Goal: Information Seeking & Learning: Learn about a topic

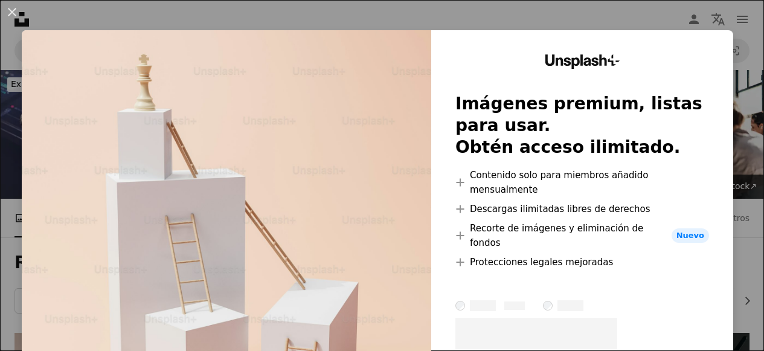
scroll to position [371, 0]
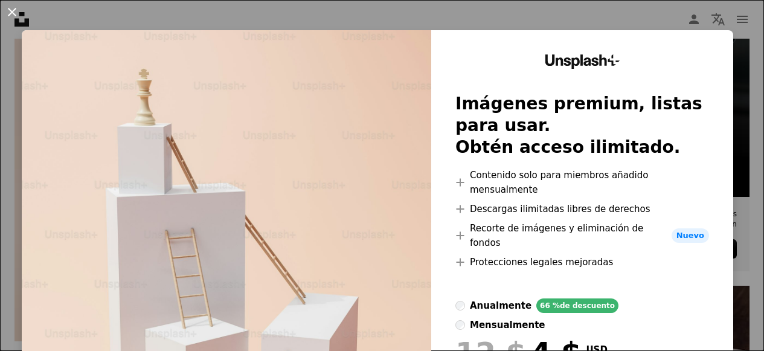
click at [10, 12] on button "An X shape" at bounding box center [12, 12] width 14 height 14
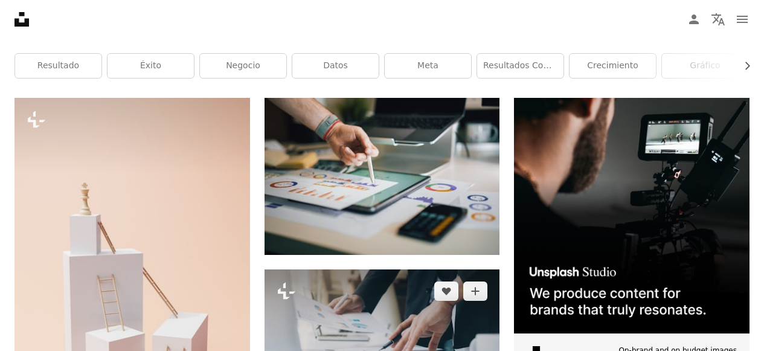
scroll to position [233, 0]
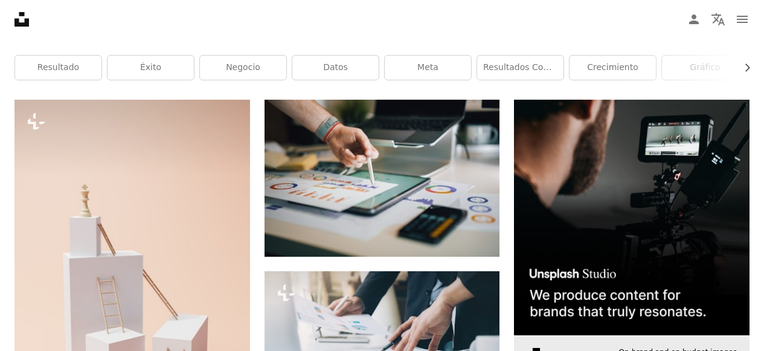
click at [616, 155] on img at bounding box center [632, 218] width 236 height 236
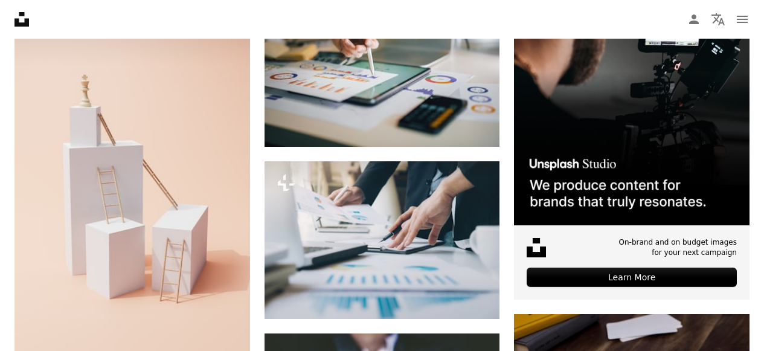
scroll to position [0, 0]
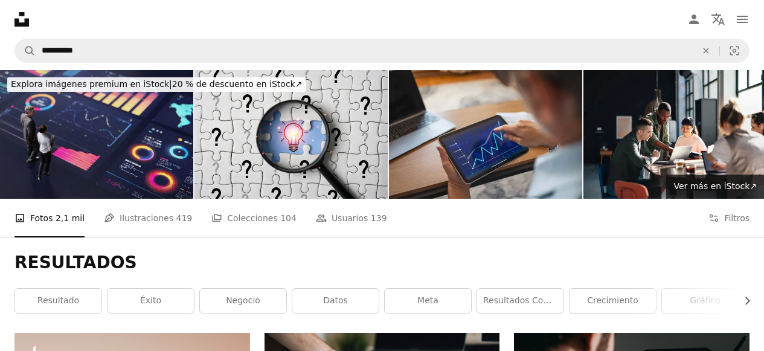
click at [101, 130] on img at bounding box center [96, 134] width 193 height 129
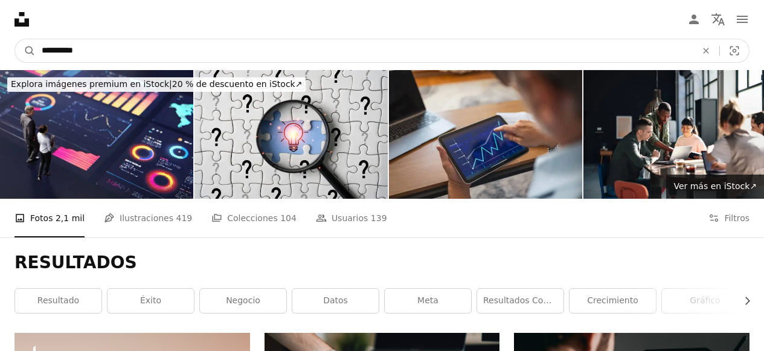
click at [137, 45] on input "**********" at bounding box center [364, 50] width 657 height 23
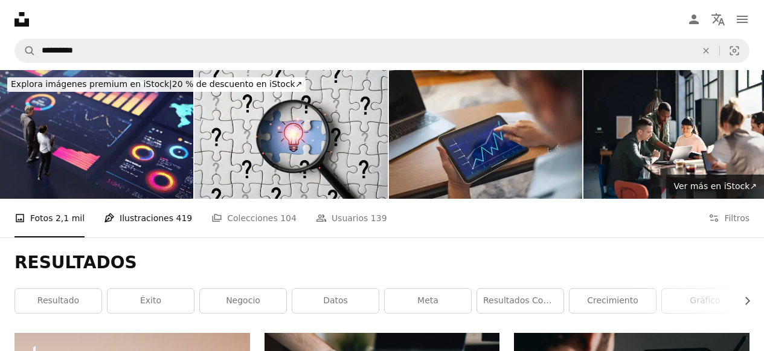
click at [140, 210] on link "Pen Tool Ilustraciones 419" at bounding box center [148, 218] width 88 height 39
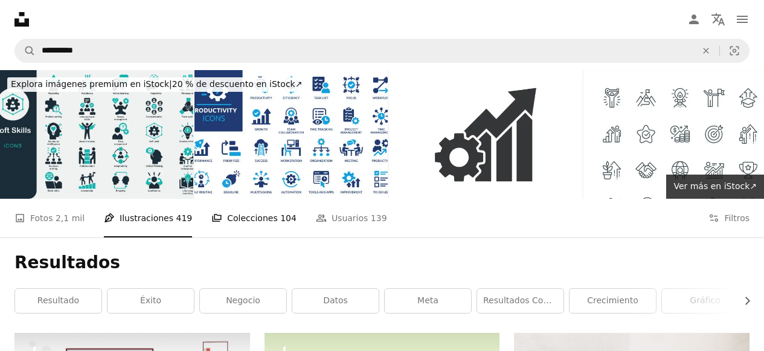
click at [241, 217] on link "A stack of folders Colecciones 104" at bounding box center [253, 218] width 85 height 39
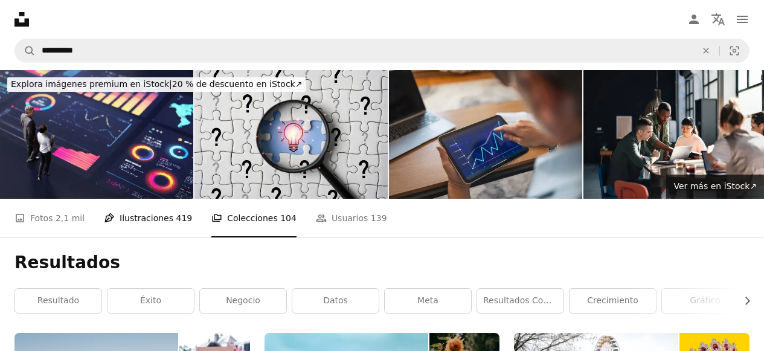
click at [121, 216] on link "Pen Tool Ilustraciones 419" at bounding box center [148, 218] width 88 height 39
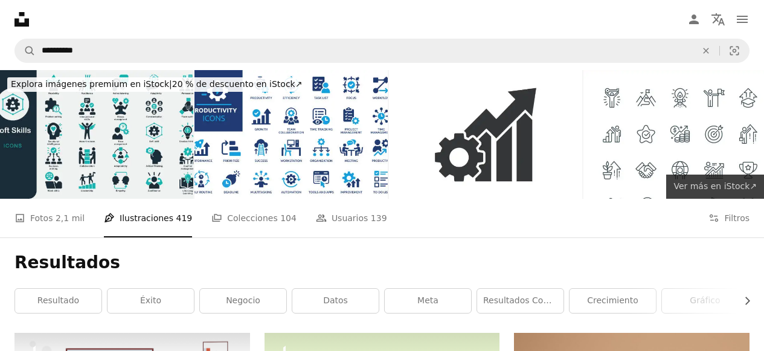
click at [699, 190] on span "Ver más en iStock ↗" at bounding box center [714, 186] width 83 height 10
